Goal: Information Seeking & Learning: Compare options

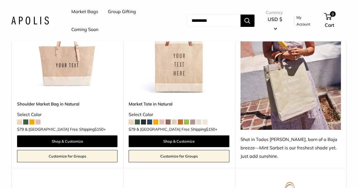
scroll to position [333, 0]
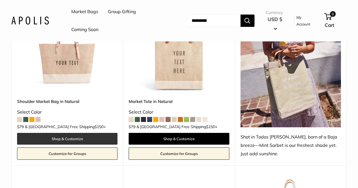
click at [67, 133] on link "Shop & Customize" at bounding box center [67, 139] width 101 height 12
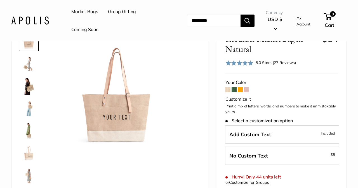
click at [241, 89] on span at bounding box center [240, 89] width 5 height 5
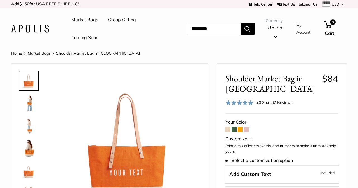
click at [247, 129] on span at bounding box center [246, 129] width 5 height 5
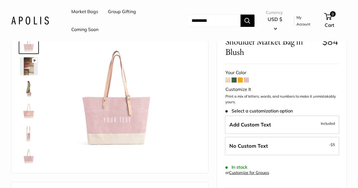
click at [234, 80] on span at bounding box center [234, 80] width 5 height 5
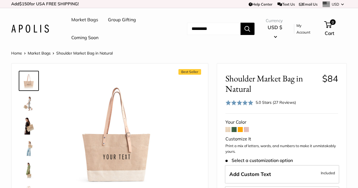
click at [236, 130] on span at bounding box center [234, 129] width 5 height 5
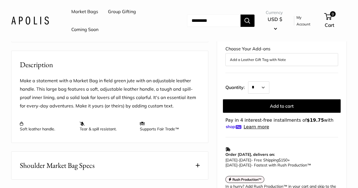
scroll to position [205, 0]
